Goal: Transaction & Acquisition: Purchase product/service

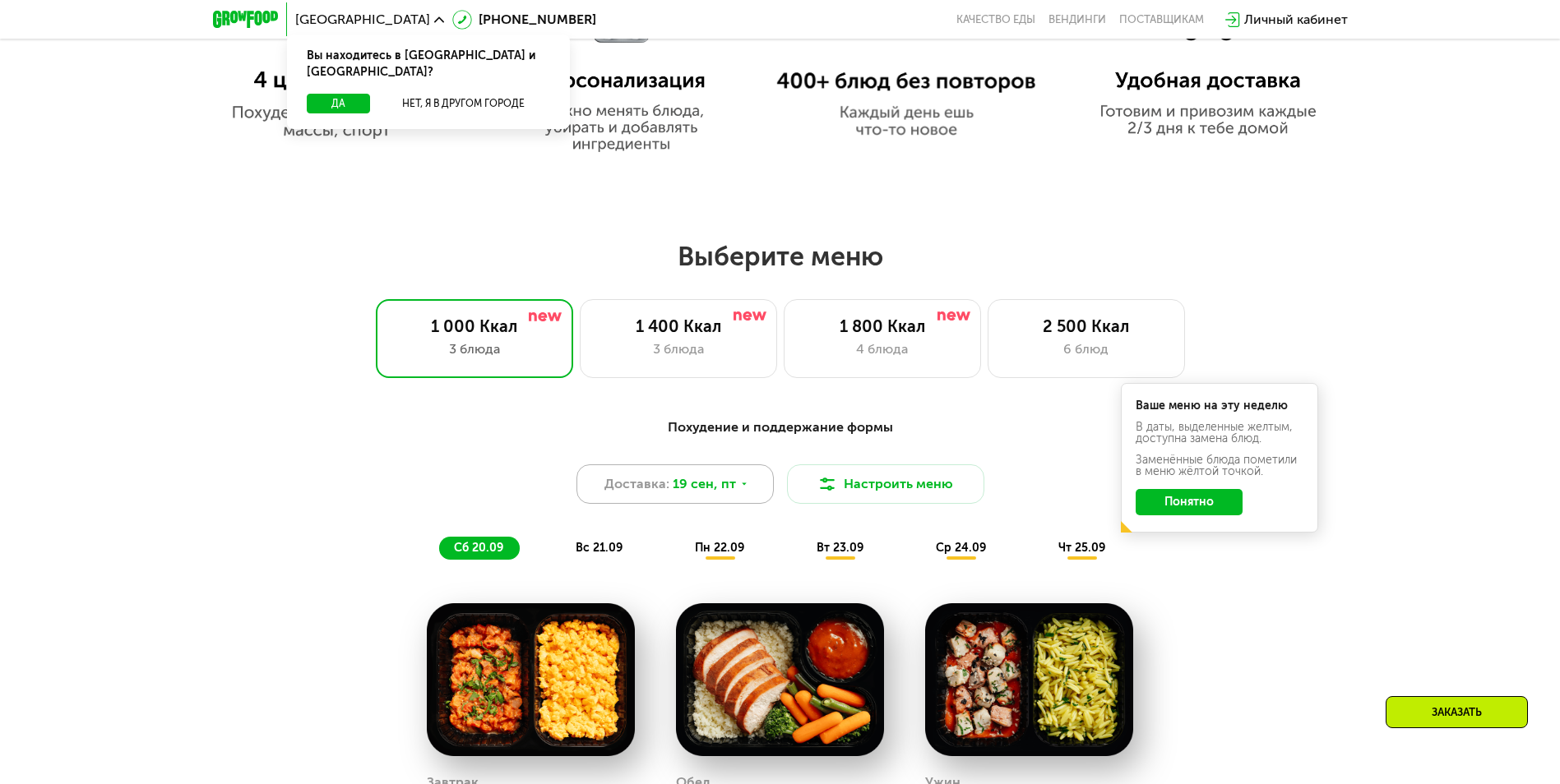
scroll to position [1150, 0]
click at [678, 357] on div "3 блюда" at bounding box center [678, 348] width 163 height 20
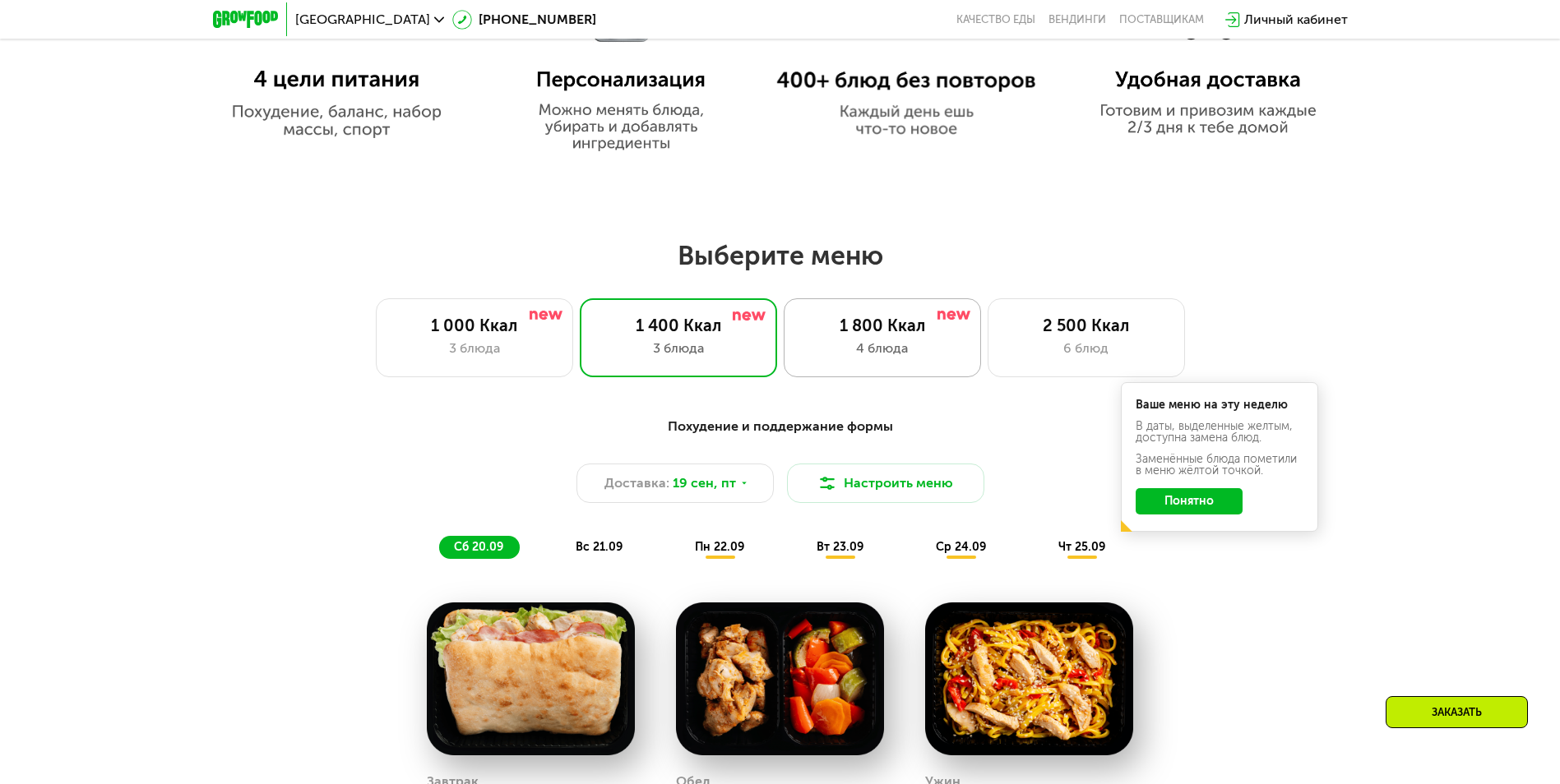
click at [899, 335] on div "1 800 Ккал" at bounding box center [883, 326] width 163 height 20
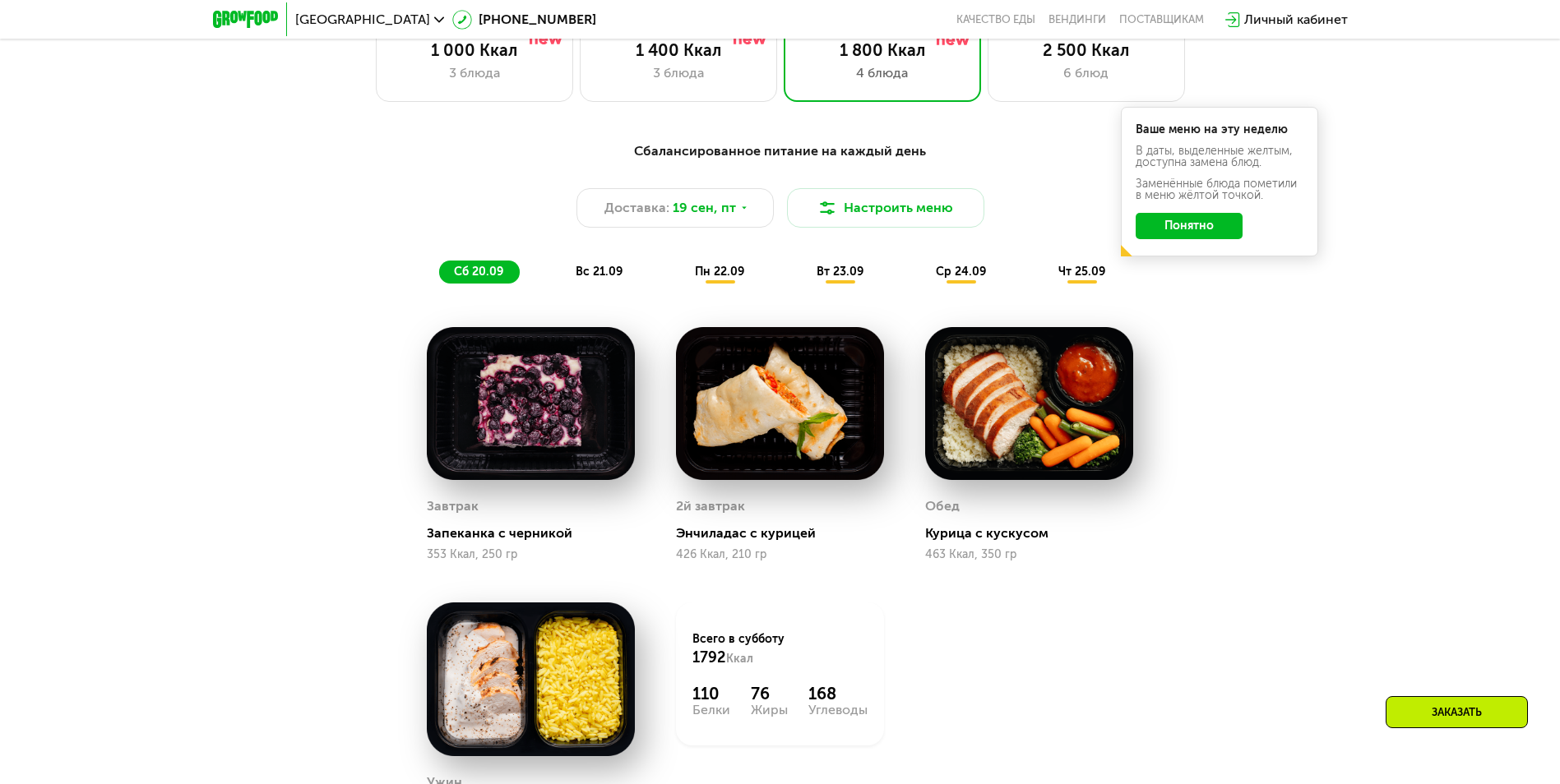
scroll to position [1315, 0]
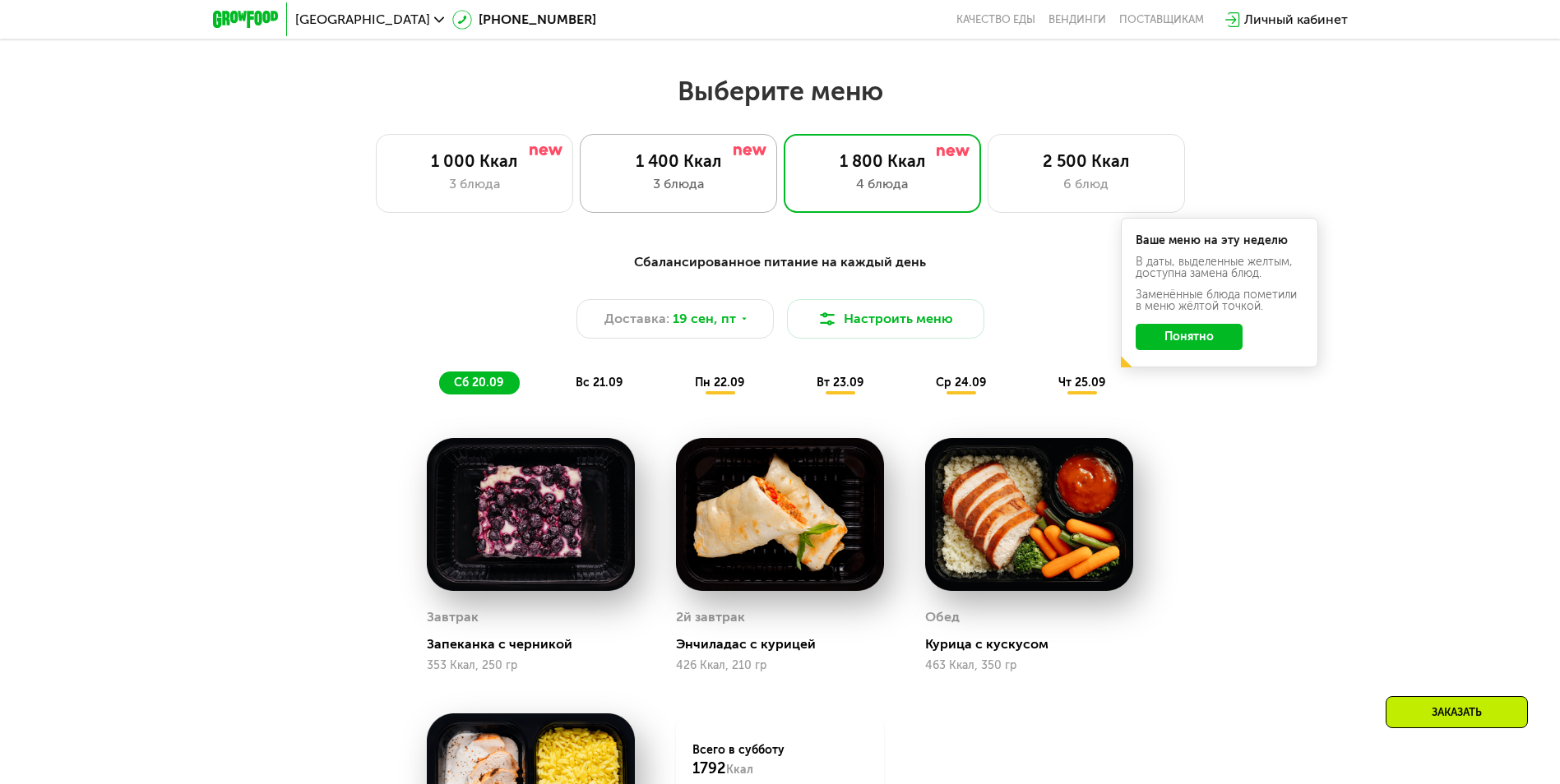
click at [673, 205] on div "1 400 Ккал 3 блюда" at bounding box center [678, 174] width 198 height 79
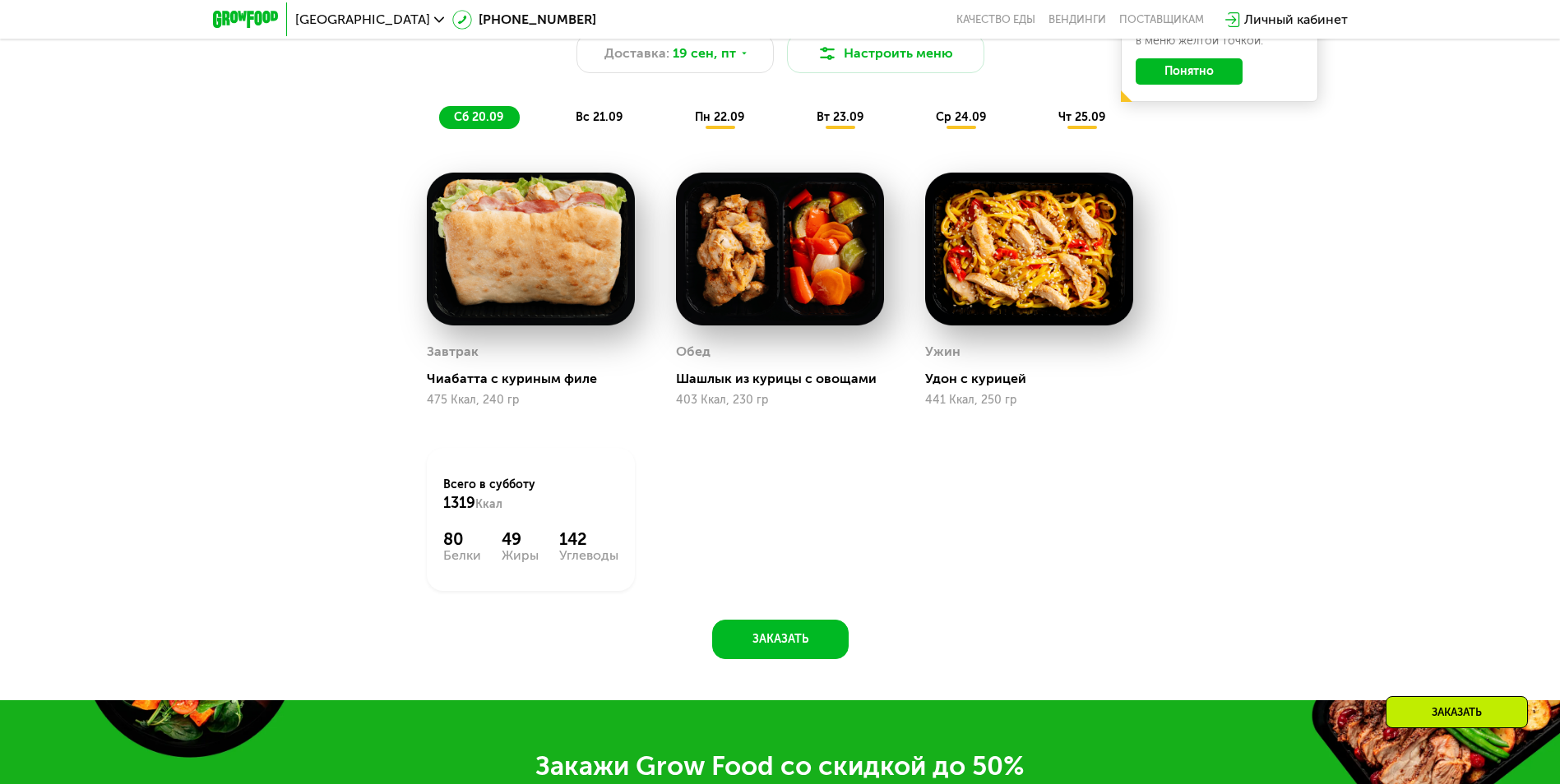
scroll to position [1480, 0]
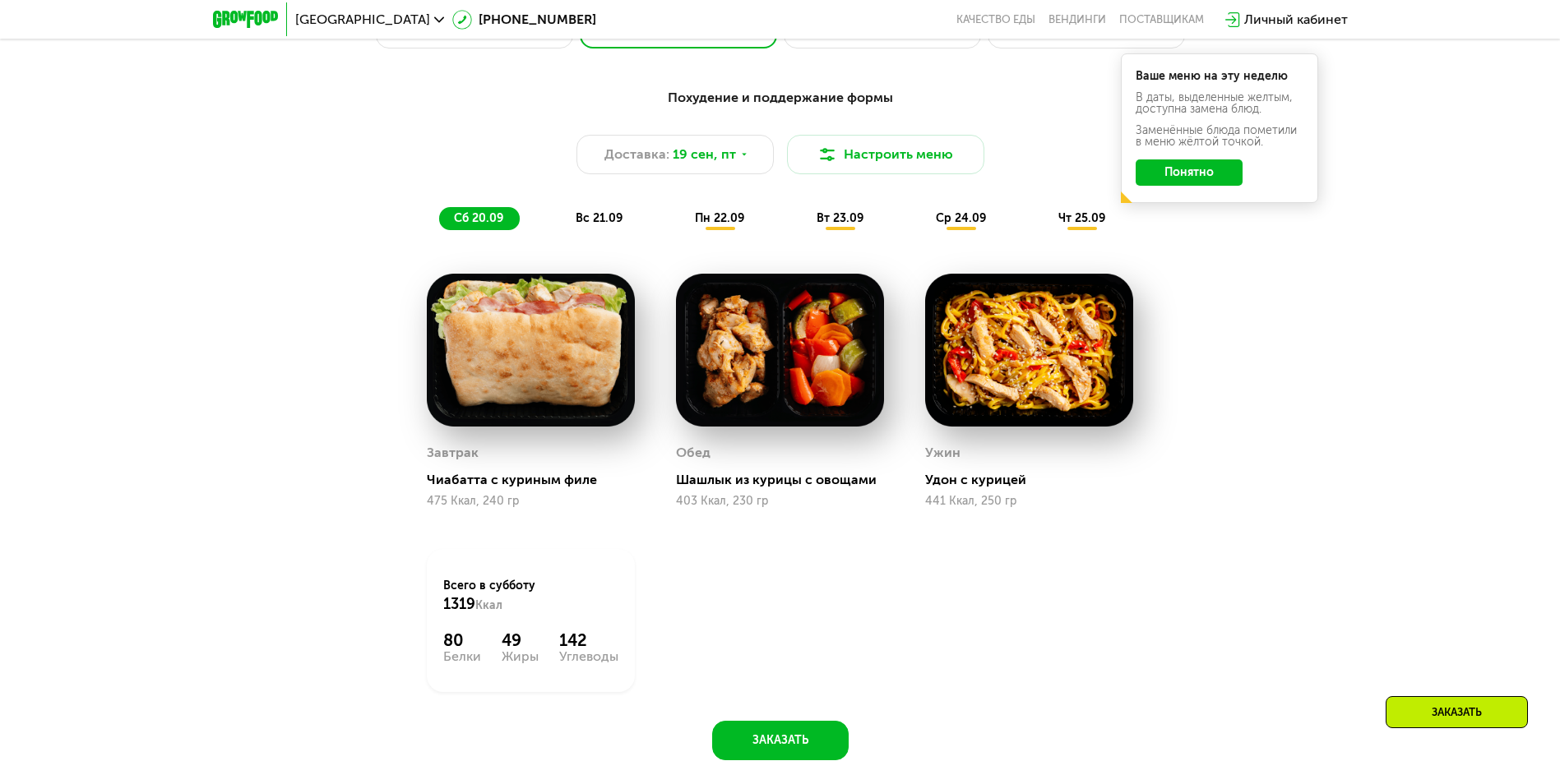
click at [599, 220] on span "вс 21.09" at bounding box center [599, 218] width 47 height 14
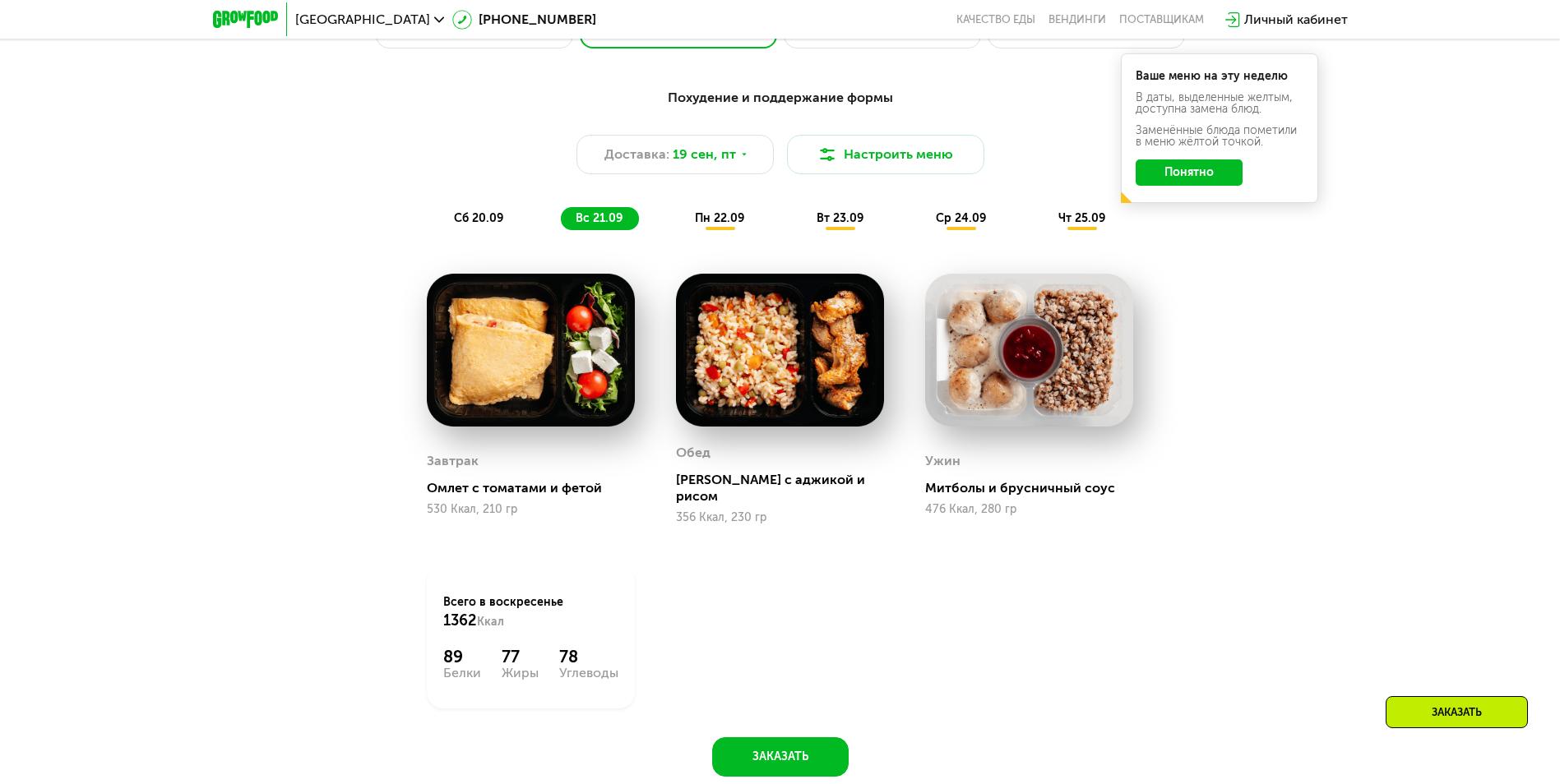
click at [729, 220] on span "пн 22.09" at bounding box center [720, 218] width 50 height 14
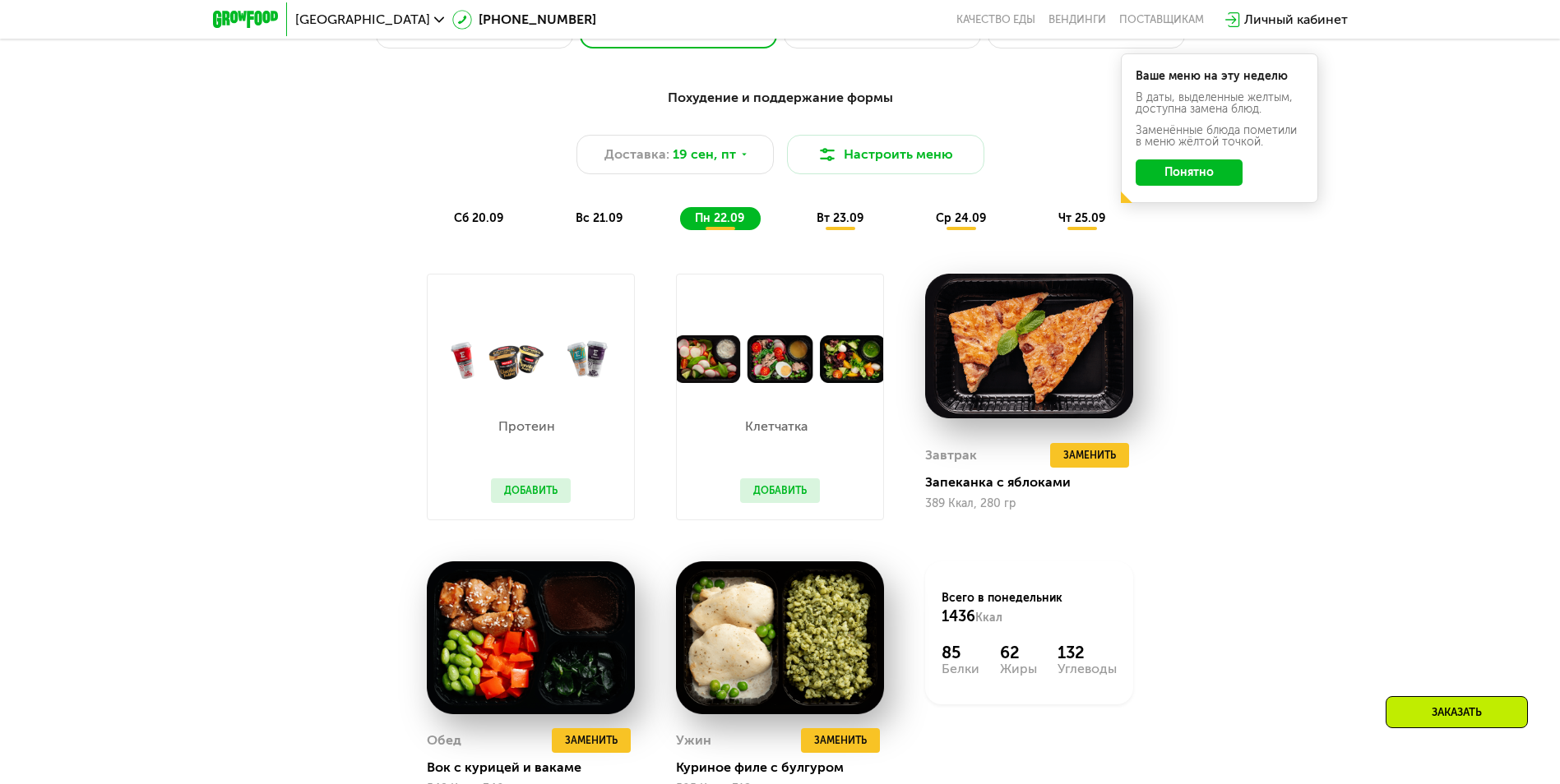
click at [848, 230] on div "вт 23.09" at bounding box center [840, 218] width 78 height 23
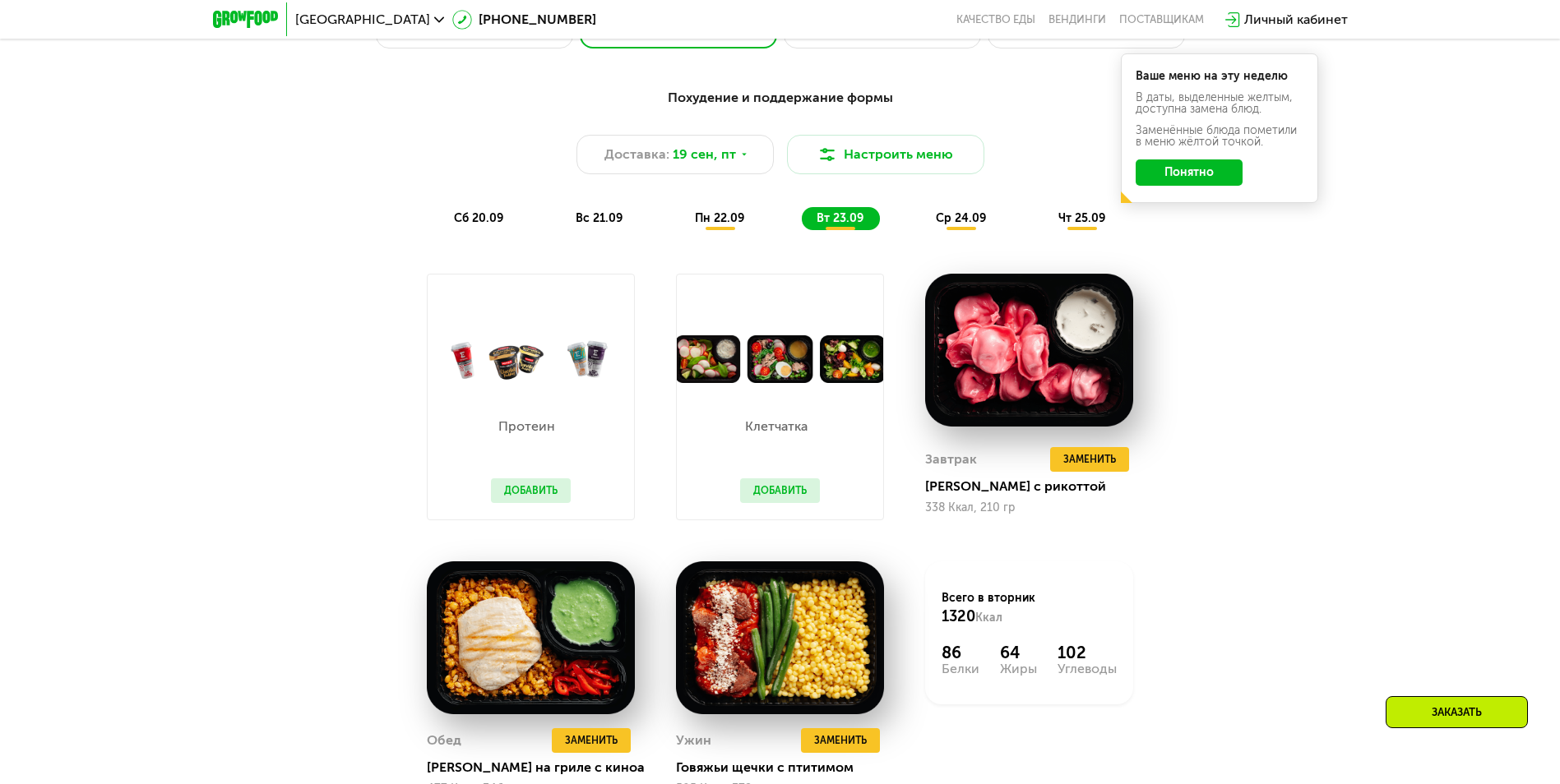
click at [948, 220] on span "ср 24.09" at bounding box center [960, 218] width 51 height 14
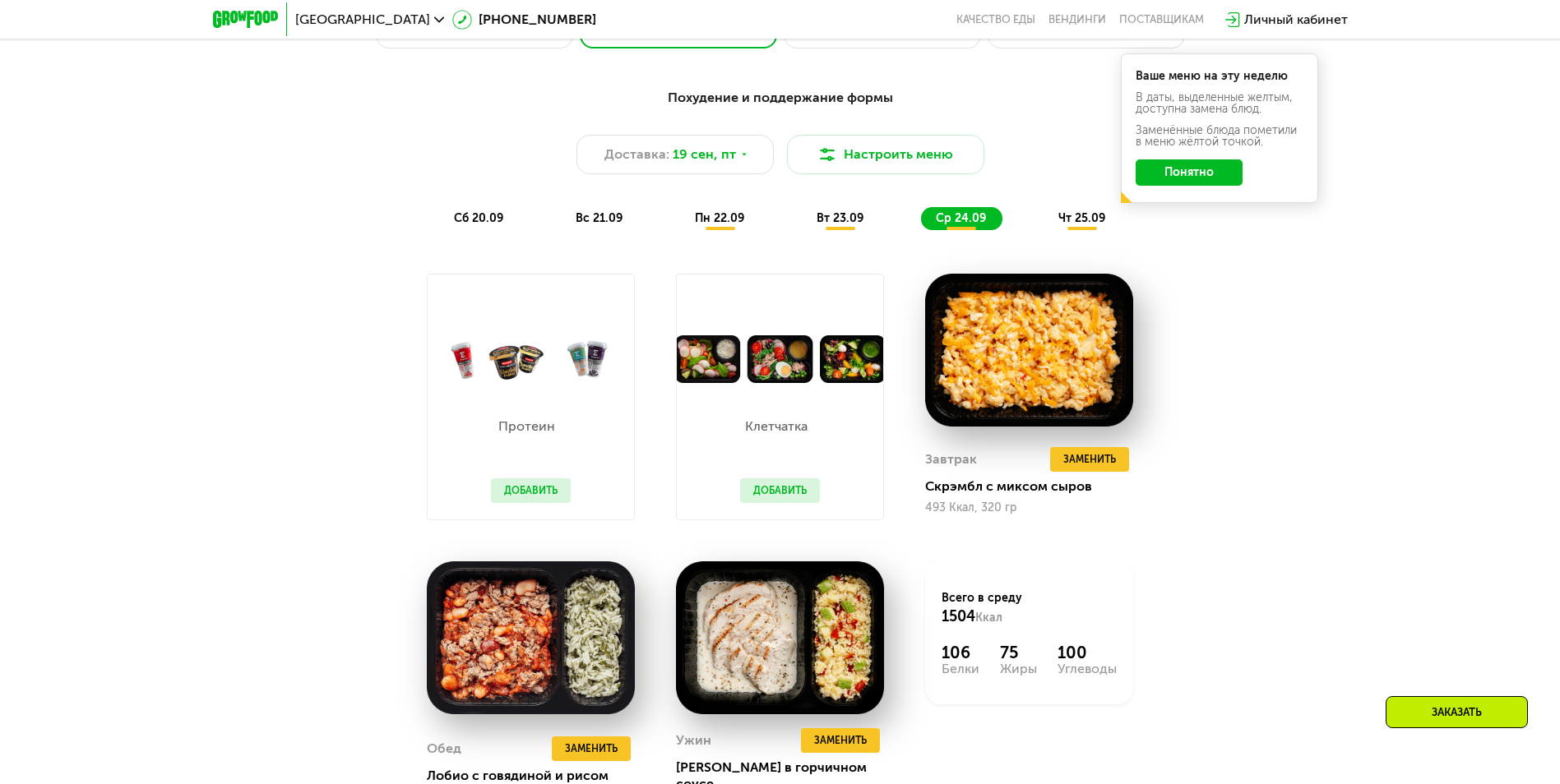
click at [1075, 219] on span "чт 25.09" at bounding box center [1081, 218] width 47 height 14
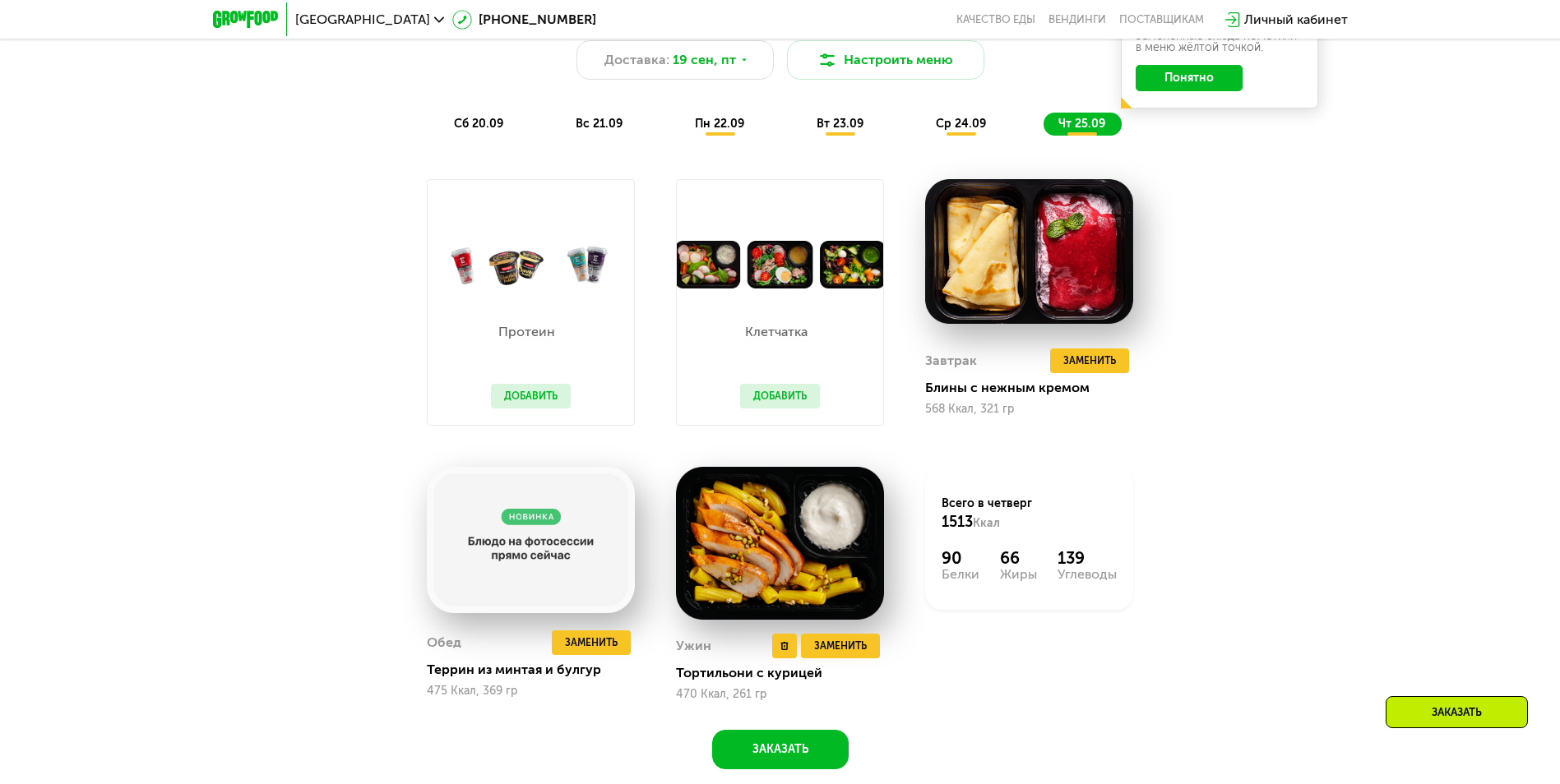
scroll to position [1561, 0]
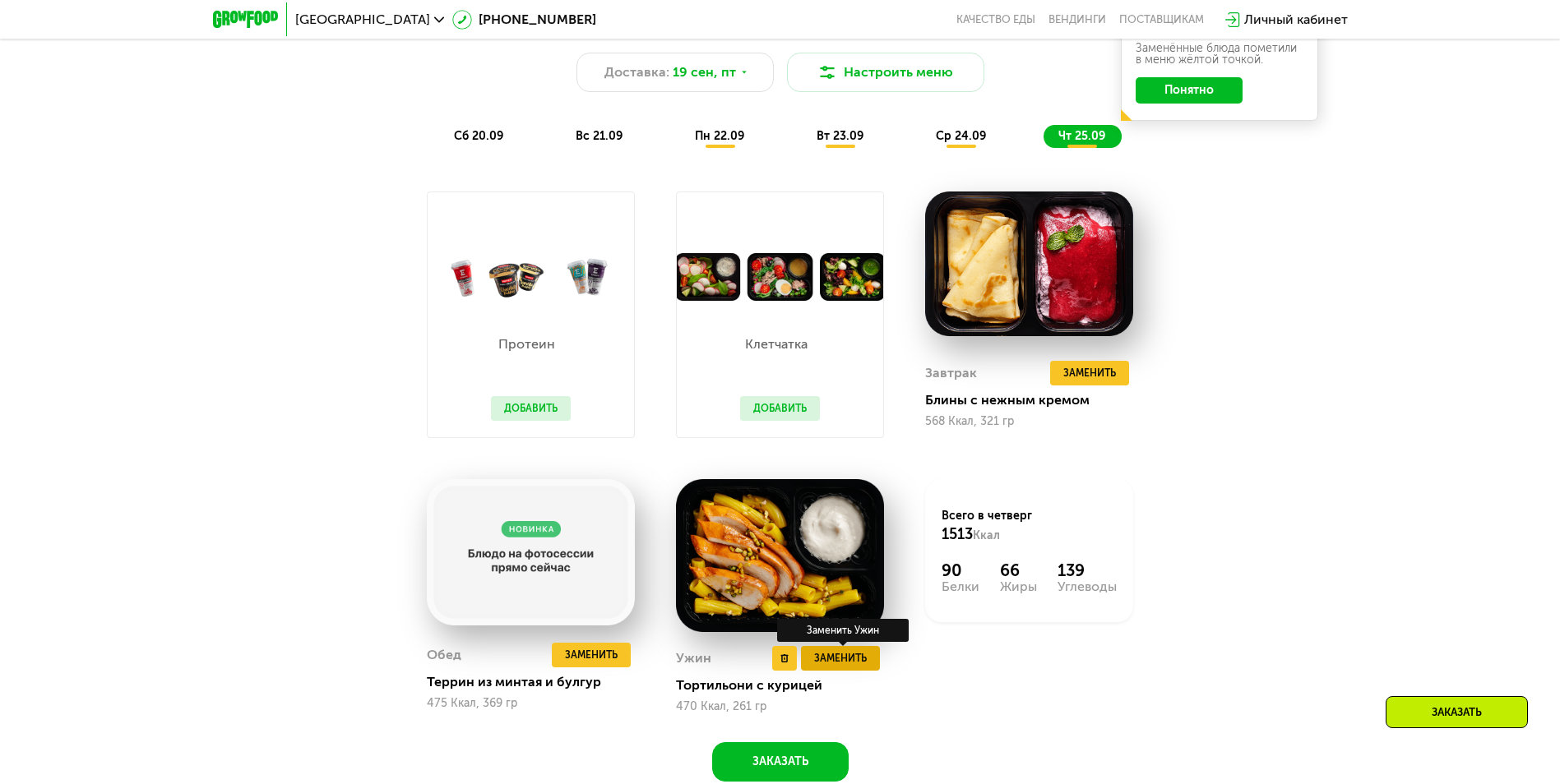
click at [850, 666] on span "Заменить" at bounding box center [840, 658] width 53 height 17
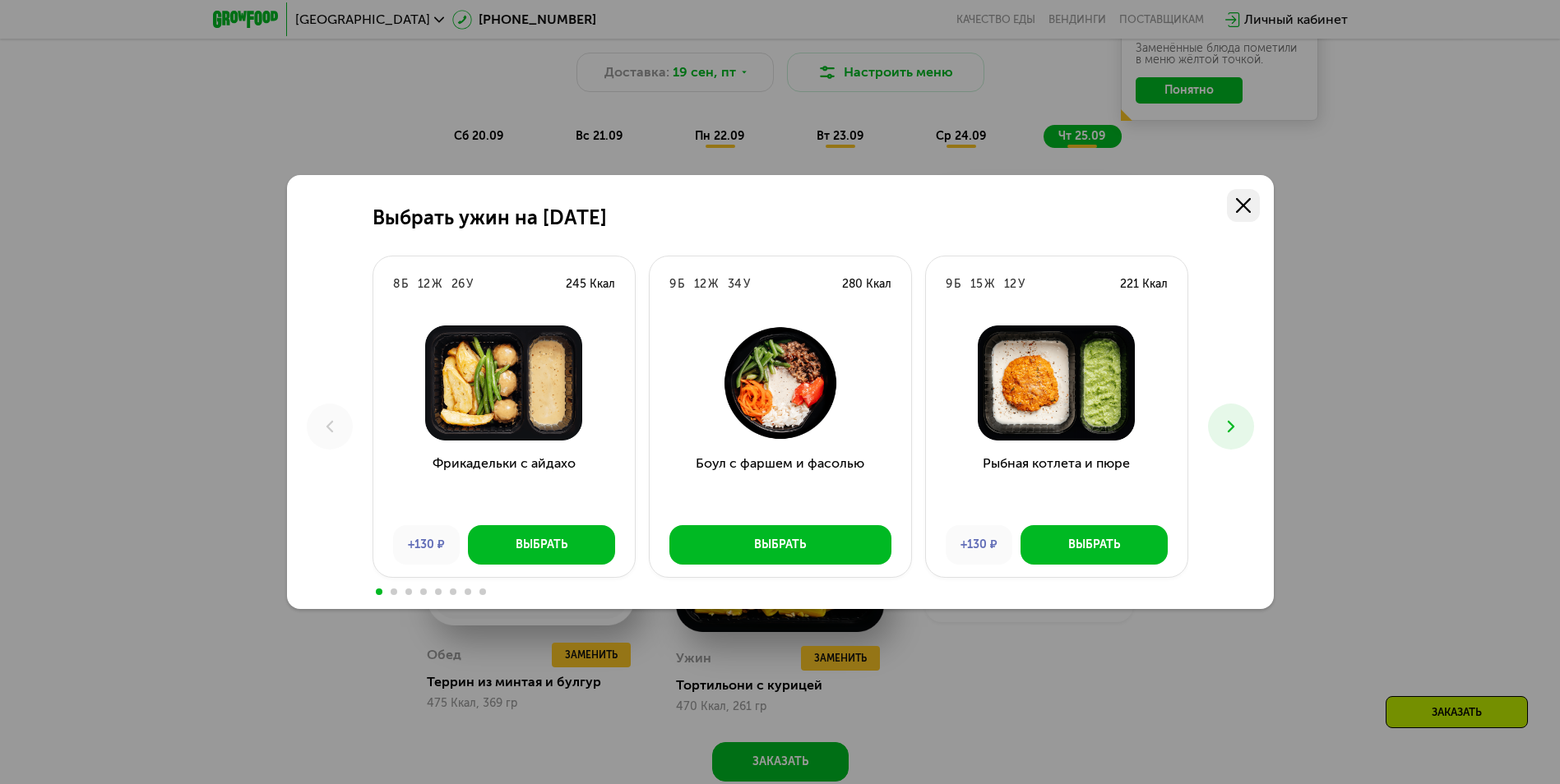
click at [1253, 206] on link at bounding box center [1243, 204] width 33 height 33
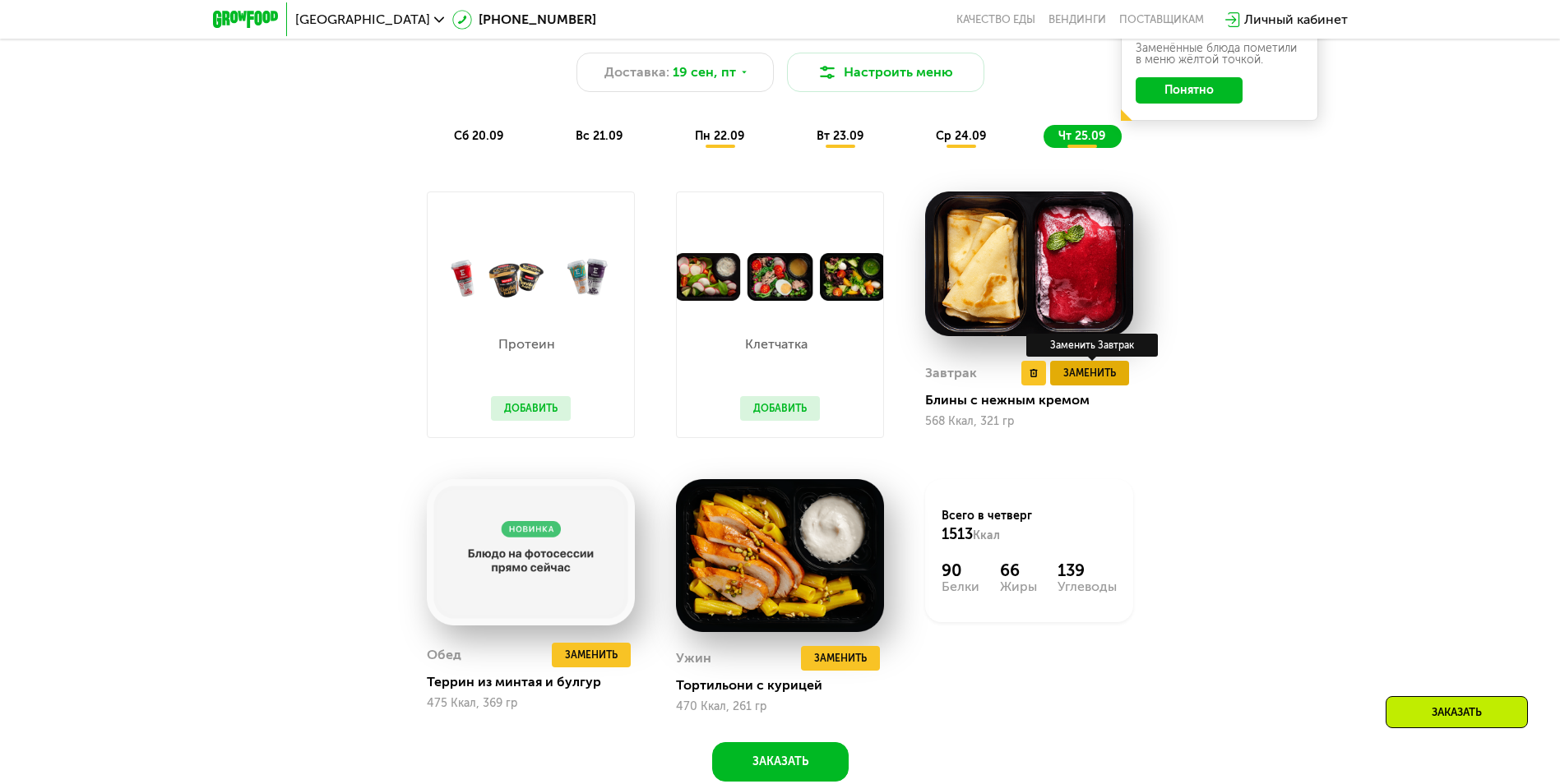
click at [1096, 379] on span "Заменить" at bounding box center [1089, 373] width 53 height 17
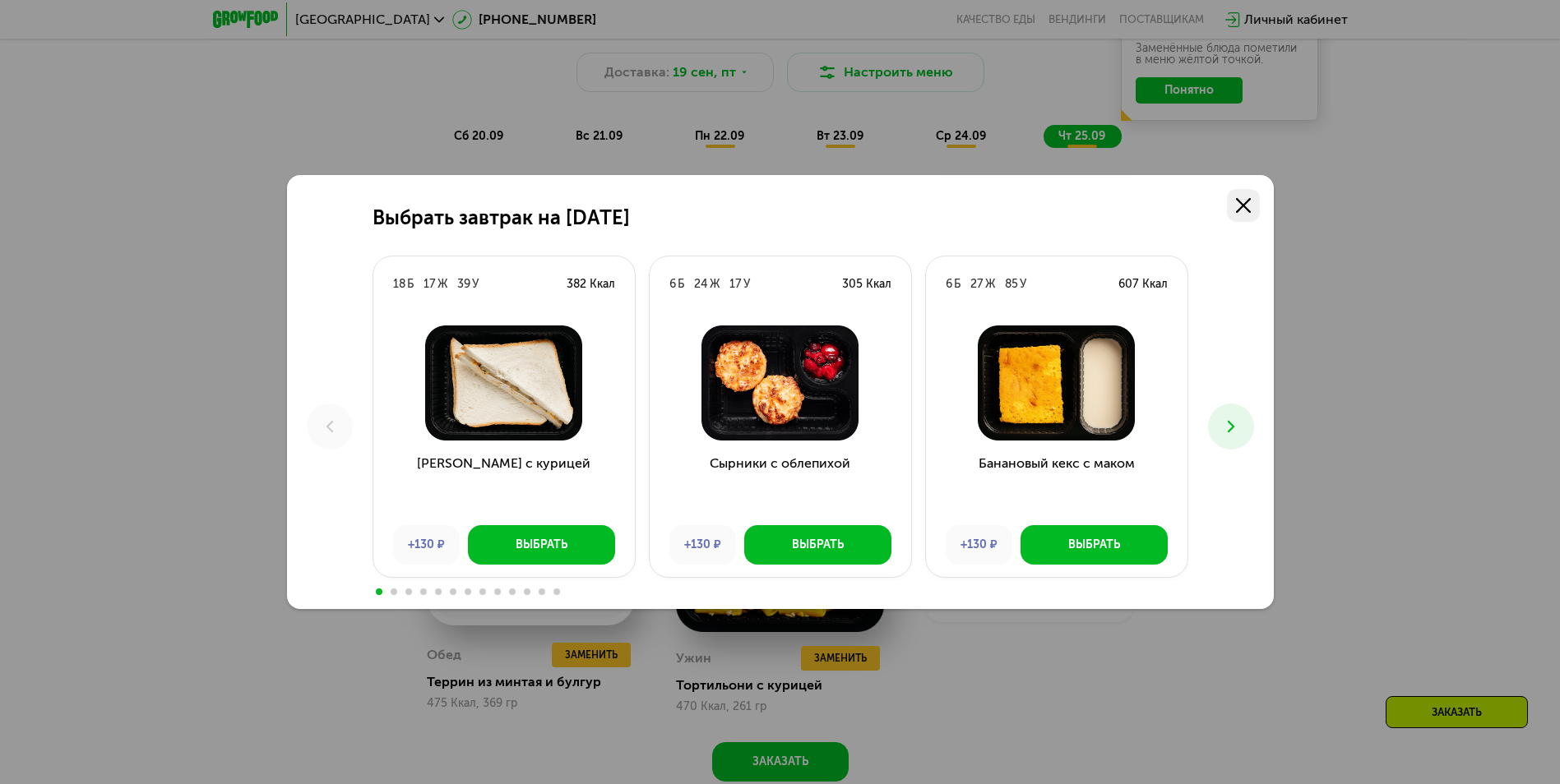
click at [1252, 208] on link at bounding box center [1243, 204] width 33 height 33
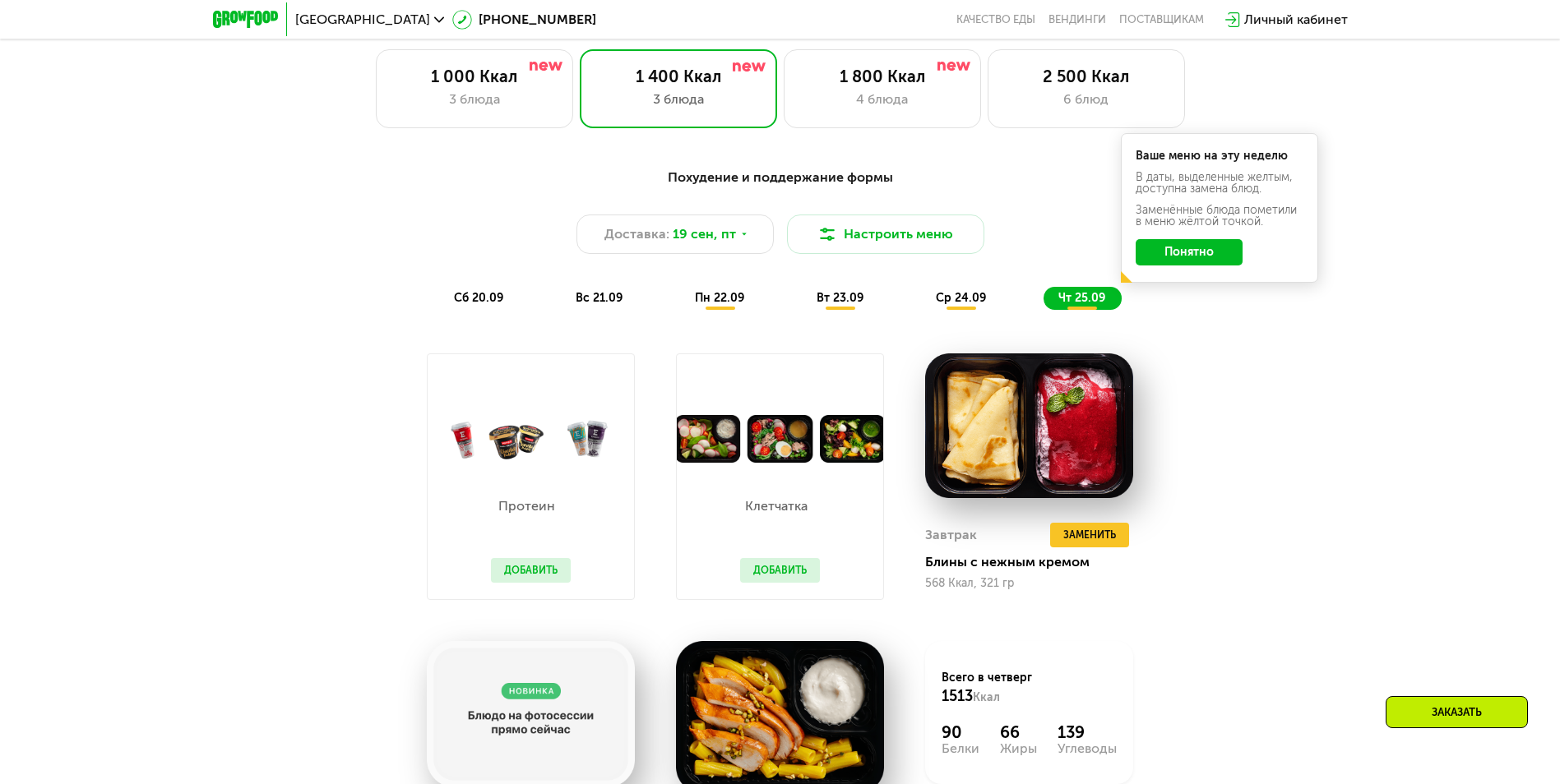
scroll to position [1397, 0]
